Goal: Contribute content

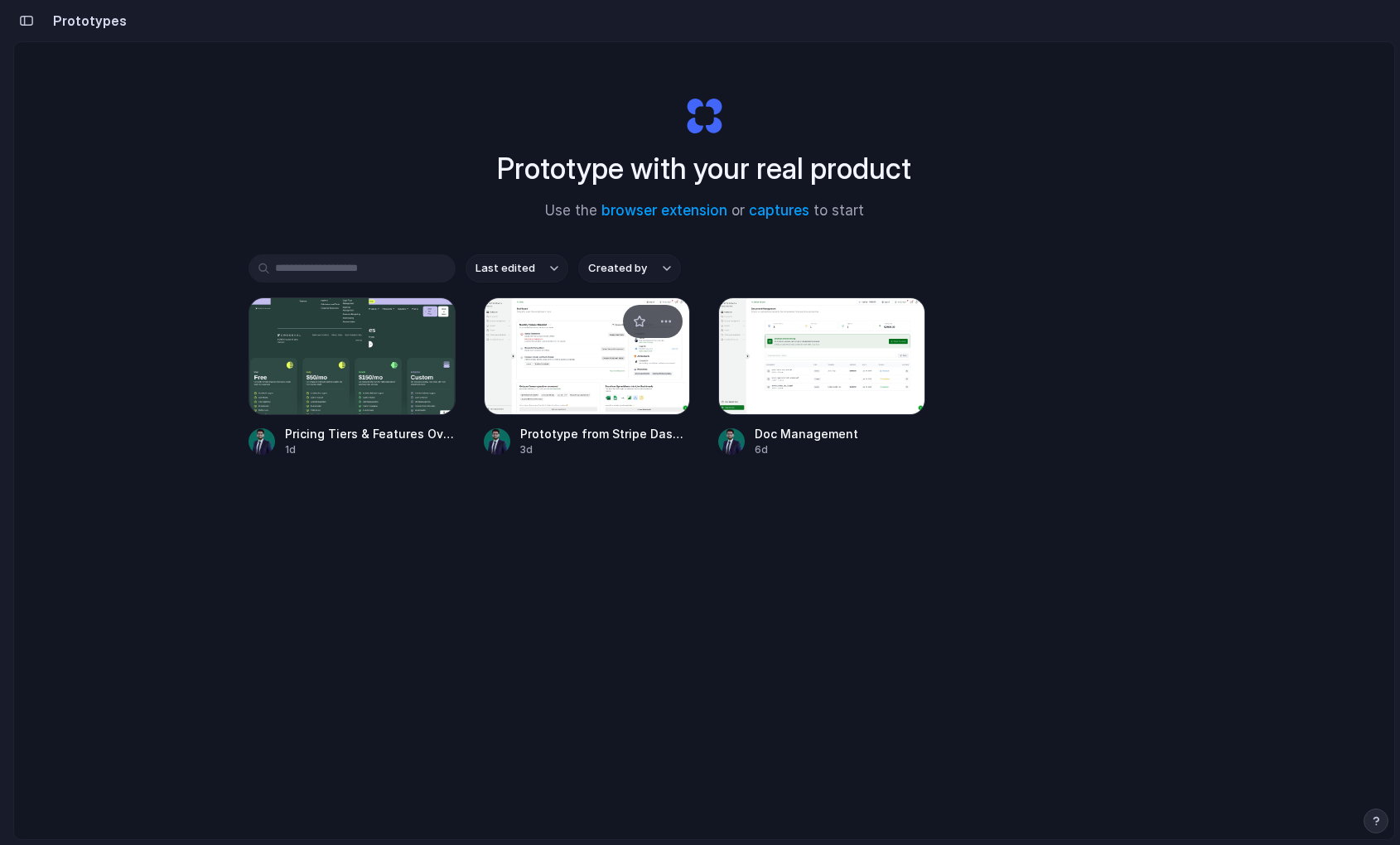
click at [635, 357] on div at bounding box center [587, 356] width 207 height 118
click at [824, 363] on div at bounding box center [821, 356] width 207 height 118
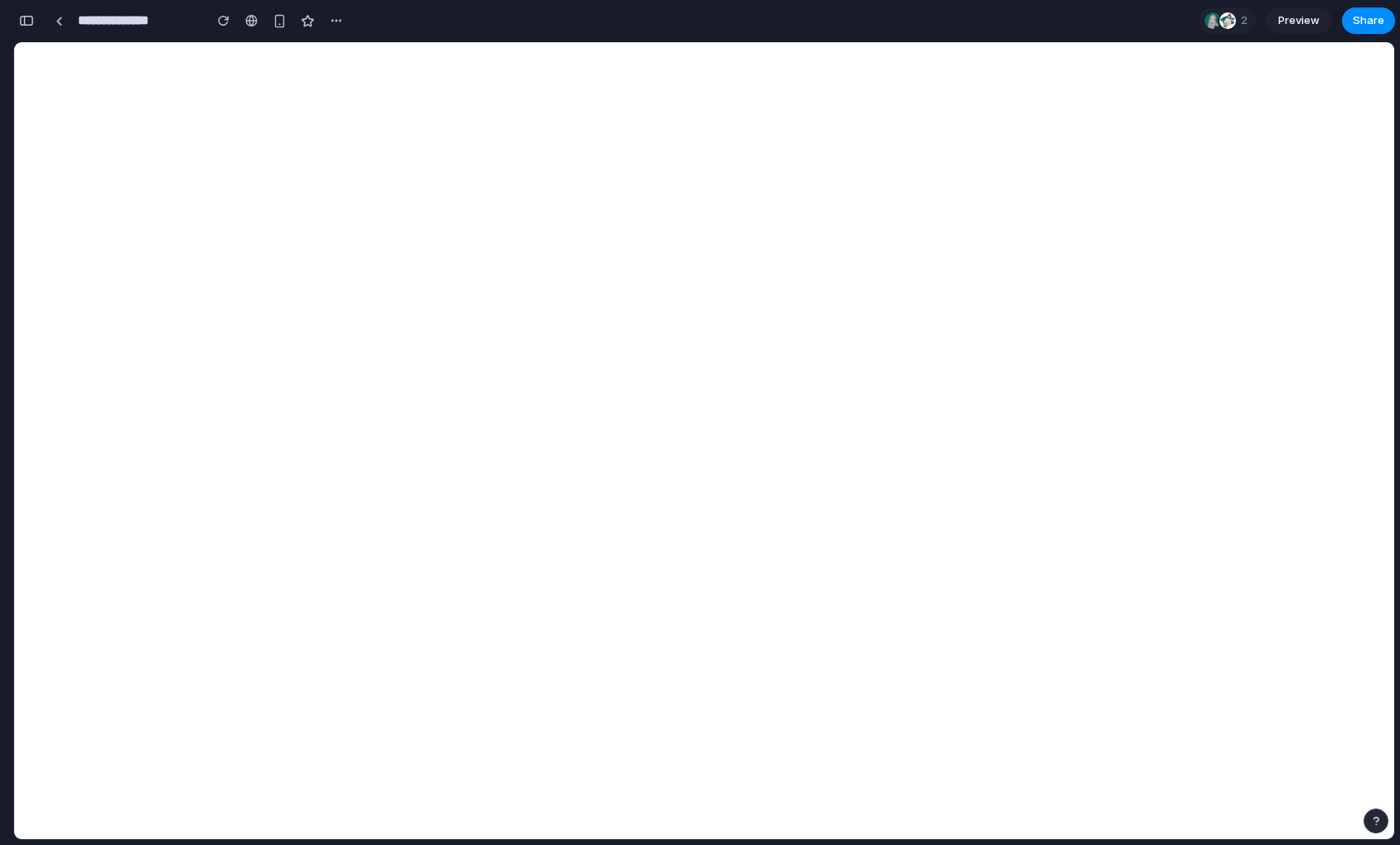
scroll to position [2487, 0]
